Goal: Task Accomplishment & Management: Manage account settings

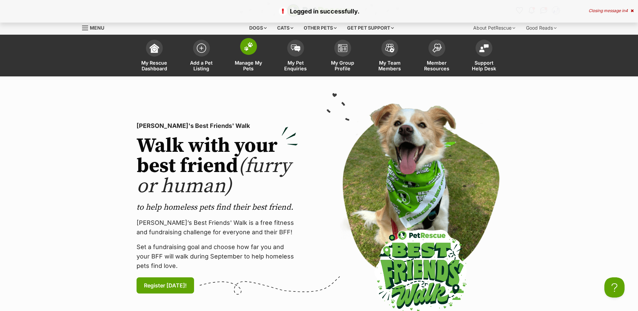
click at [243, 46] on span at bounding box center [248, 46] width 17 height 17
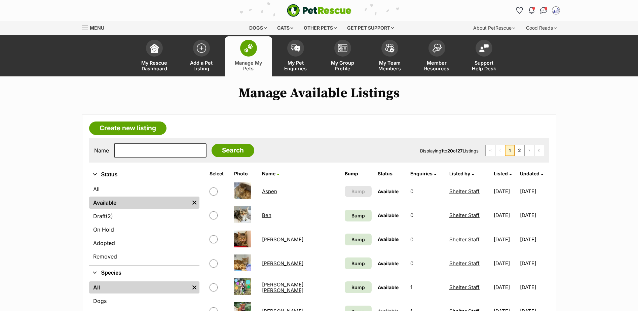
click at [264, 238] on link "Bobo" at bounding box center [282, 239] width 41 height 6
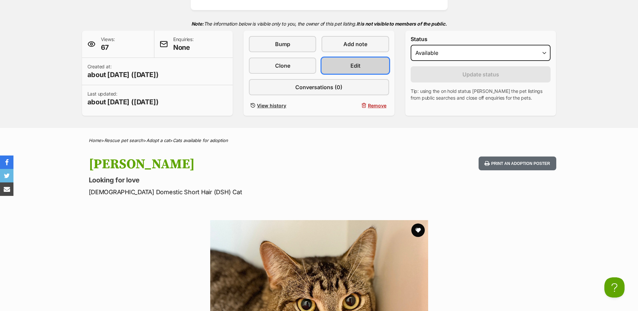
click at [359, 68] on span "Edit" at bounding box center [356, 66] width 10 height 8
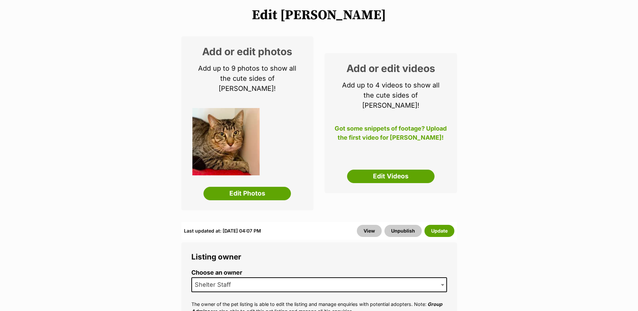
scroll to position [101, 0]
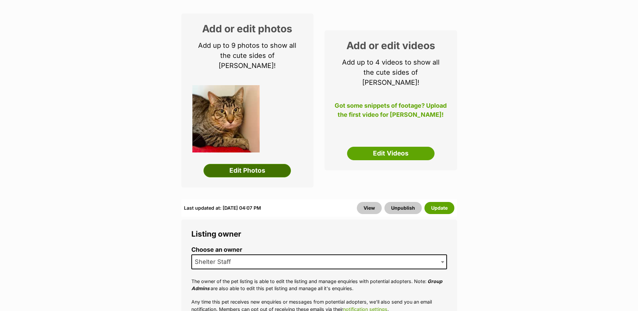
click at [251, 164] on link "Edit Photos" at bounding box center [247, 170] width 87 height 13
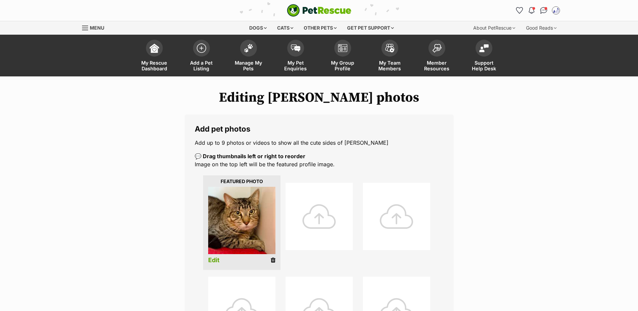
click at [272, 259] on icon at bounding box center [273, 260] width 5 height 6
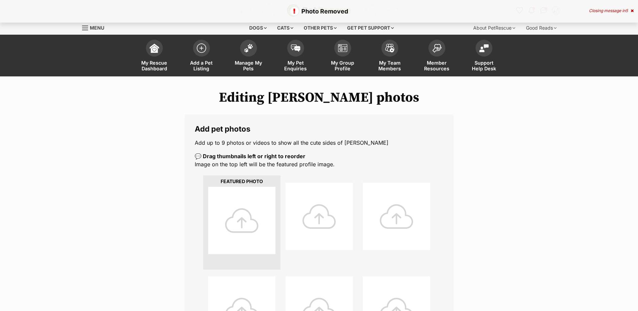
click at [244, 220] on div at bounding box center [241, 220] width 67 height 67
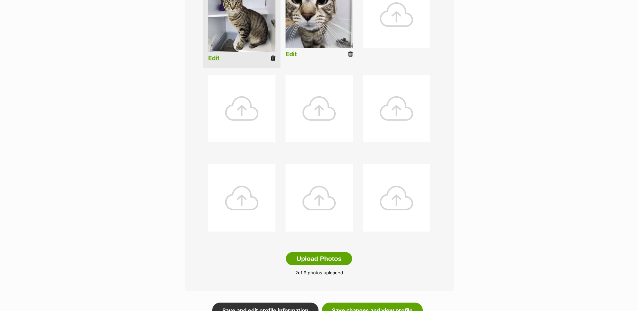
scroll to position [269, 0]
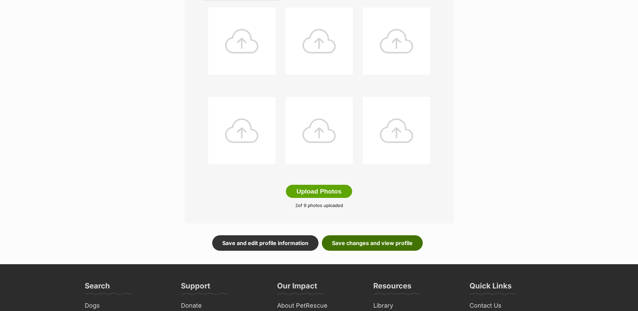
click at [378, 242] on link "Save changes and view profile" at bounding box center [372, 242] width 101 height 15
